Goal: Navigation & Orientation: Find specific page/section

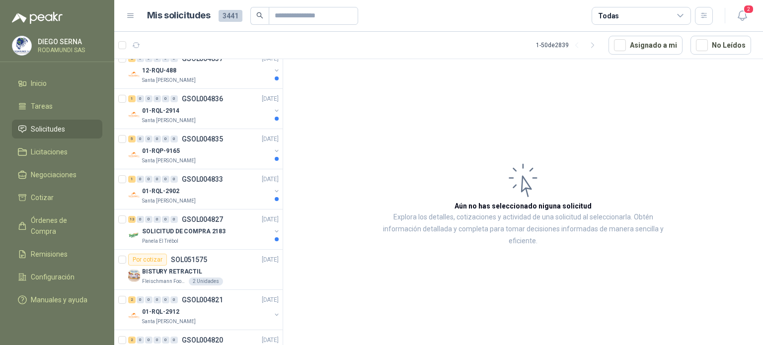
scroll to position [91, 0]
click at [229, 223] on div "13 0 0 0 0 0 GSOL004827 [DATE]" at bounding box center [204, 219] width 152 height 12
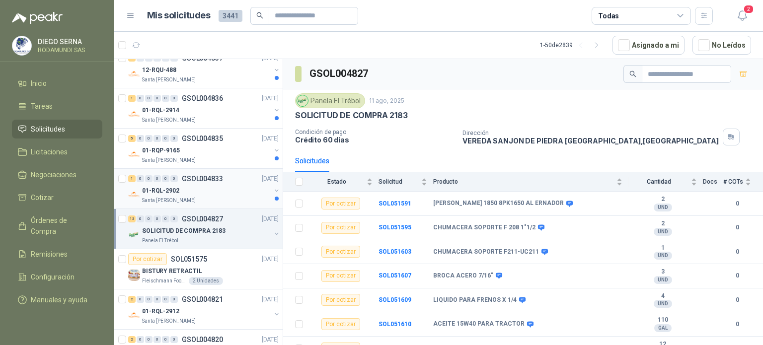
click at [217, 200] on div "Santa [PERSON_NAME]" at bounding box center [206, 201] width 129 height 8
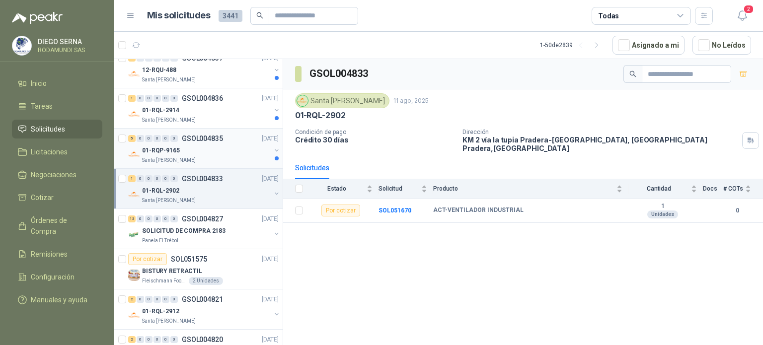
click at [224, 160] on div "Santa [PERSON_NAME]" at bounding box center [206, 160] width 129 height 8
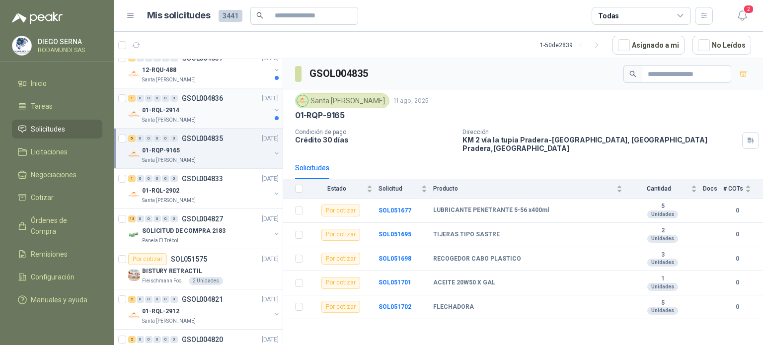
click at [216, 118] on div "Santa [PERSON_NAME]" at bounding box center [206, 120] width 129 height 8
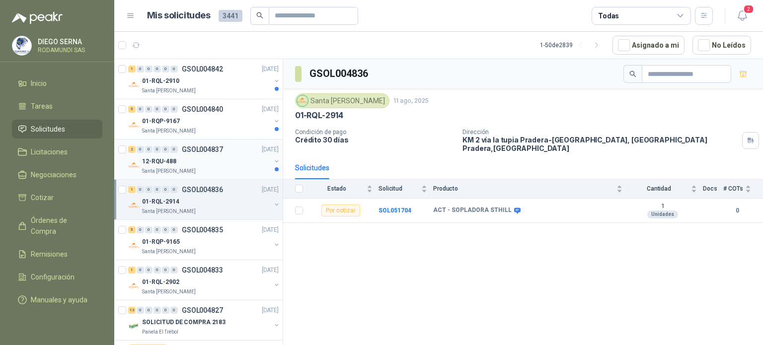
click at [240, 167] on div "Santa [PERSON_NAME]" at bounding box center [206, 171] width 129 height 8
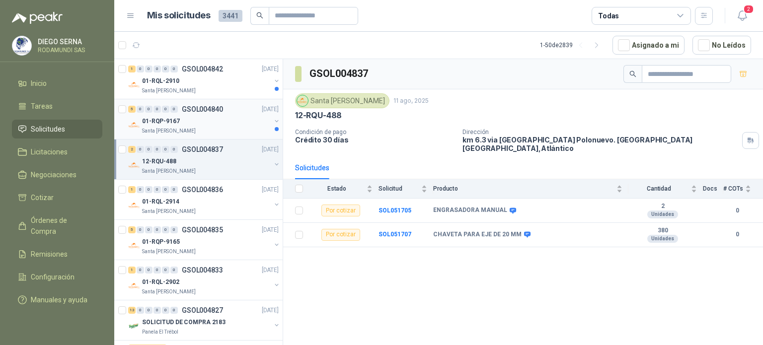
click at [227, 123] on div "01-RQP-9167" at bounding box center [206, 121] width 129 height 12
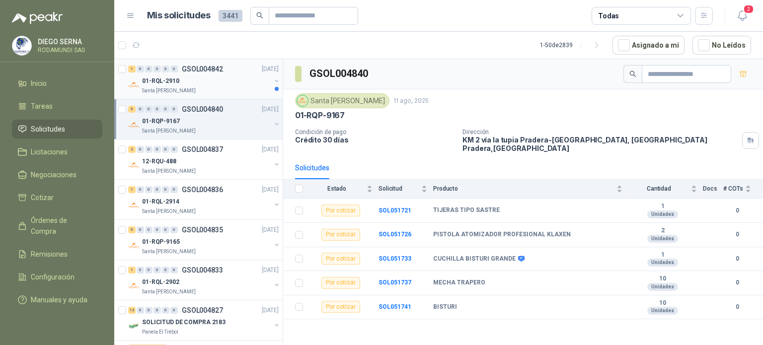
click at [234, 85] on div "01-RQL-2910" at bounding box center [206, 81] width 129 height 12
